Goal: Task Accomplishment & Management: Use online tool/utility

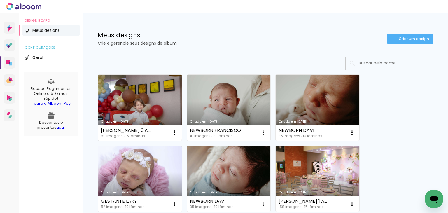
click at [142, 112] on link "Criado em [DATE]" at bounding box center [140, 108] width 84 height 66
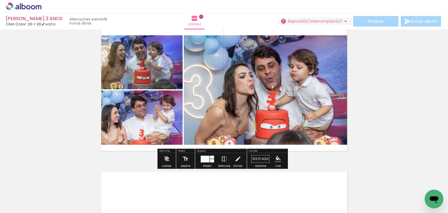
scroll to position [2015, 0]
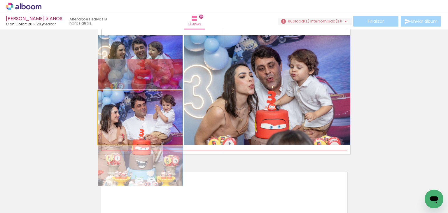
drag, startPoint x: 142, startPoint y: 112, endPoint x: 155, endPoint y: 112, distance: 13.1
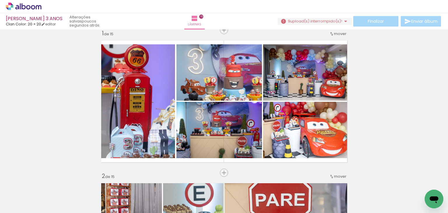
scroll to position [0, 0]
